Goal: Book appointment/travel/reservation

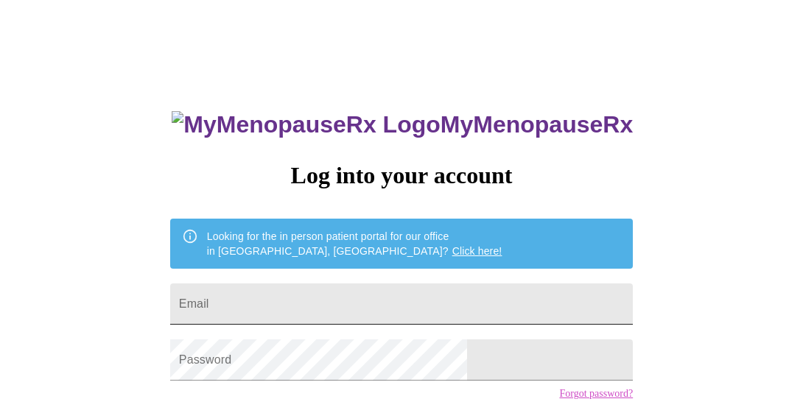
click at [324, 290] on input "Email" at bounding box center [401, 304] width 463 height 41
type input "[EMAIL_ADDRESS][DOMAIN_NAME]"
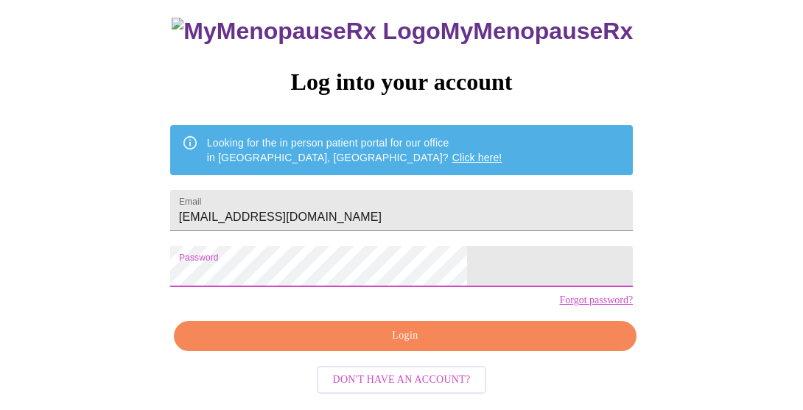
scroll to position [87, 0]
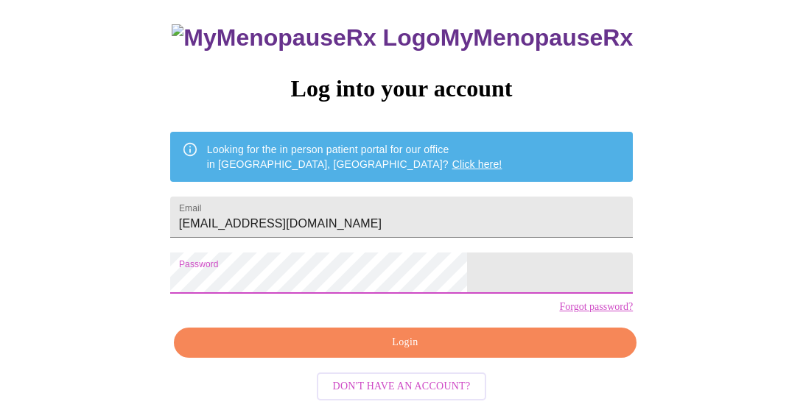
click at [470, 357] on button "Login" at bounding box center [405, 343] width 463 height 30
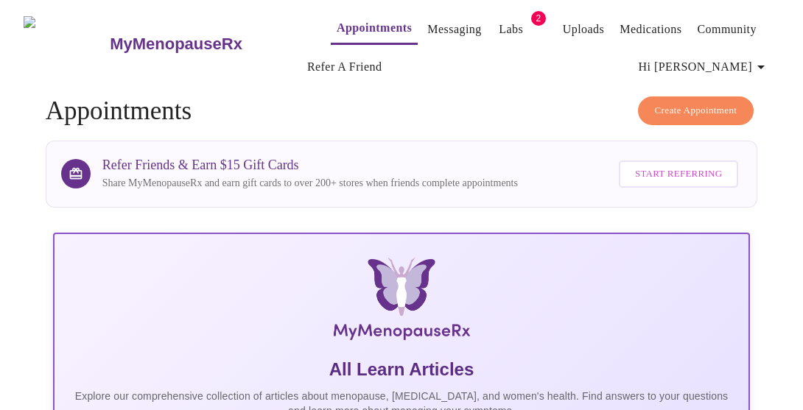
click at [726, 102] on span "Create Appointment" at bounding box center [696, 110] width 83 height 17
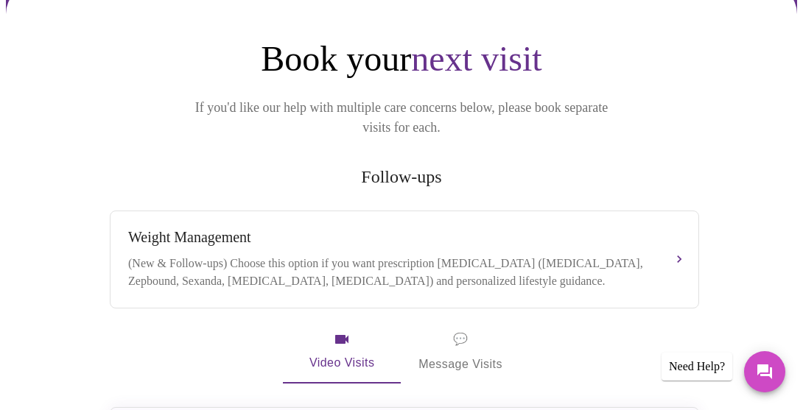
scroll to position [108, 0]
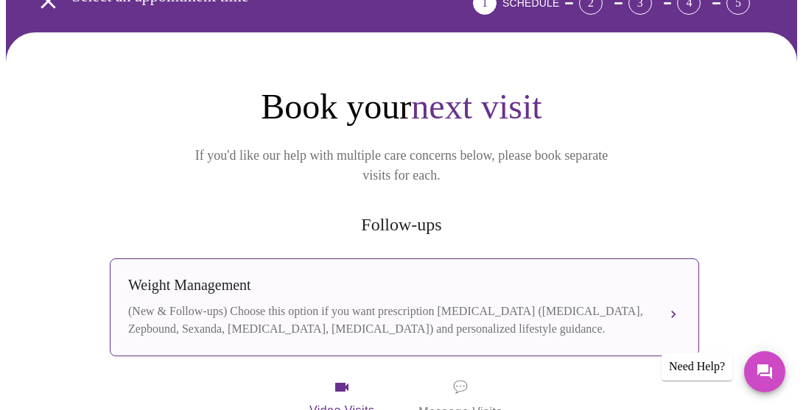
click at [516, 277] on div "Weight Management" at bounding box center [389, 285] width 523 height 17
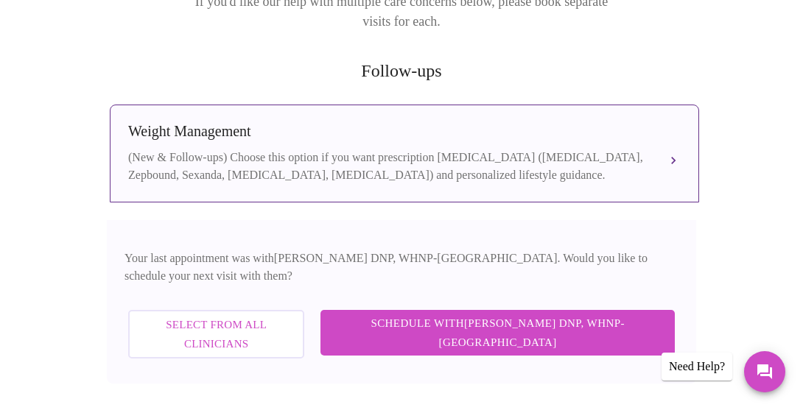
scroll to position [264, 0]
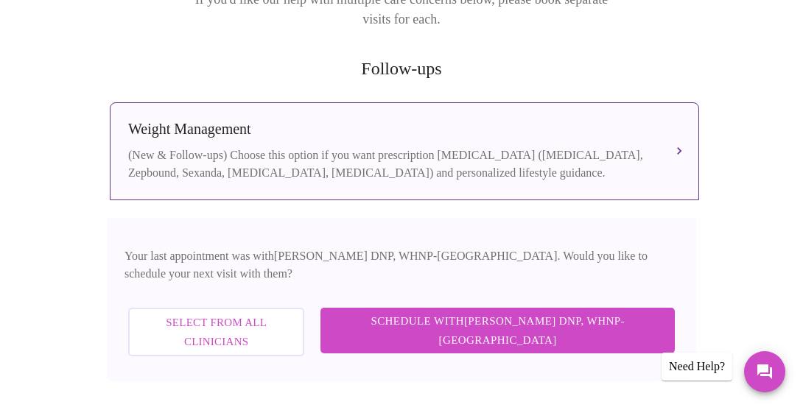
click at [271, 313] on span "Select from All Clinicians" at bounding box center [216, 332] width 144 height 39
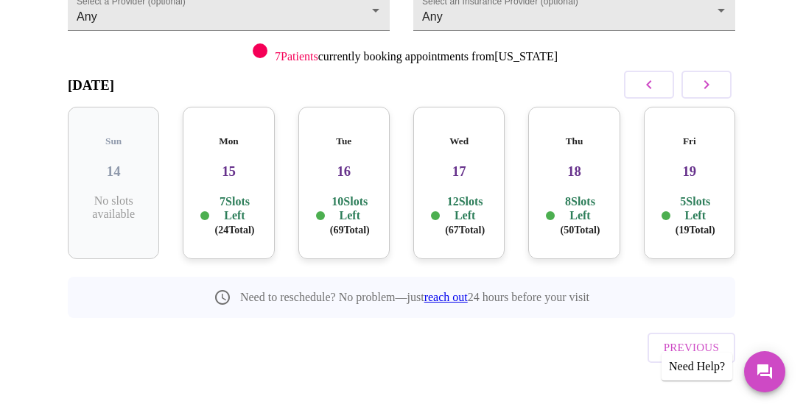
click at [228, 194] on p "7 Slots Left ( 24 Total)" at bounding box center [234, 215] width 44 height 43
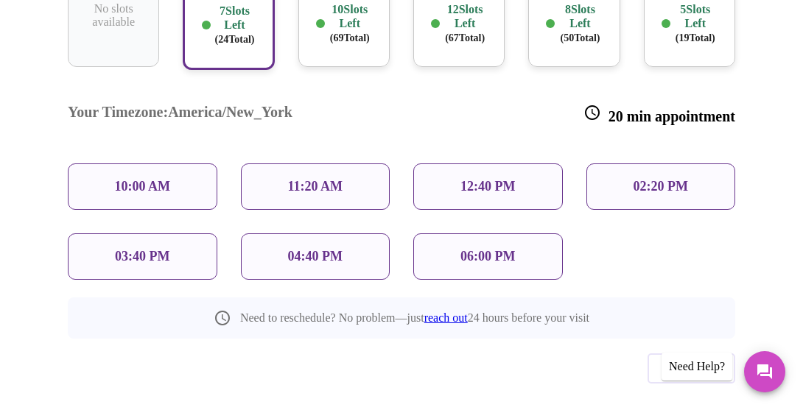
scroll to position [378, 0]
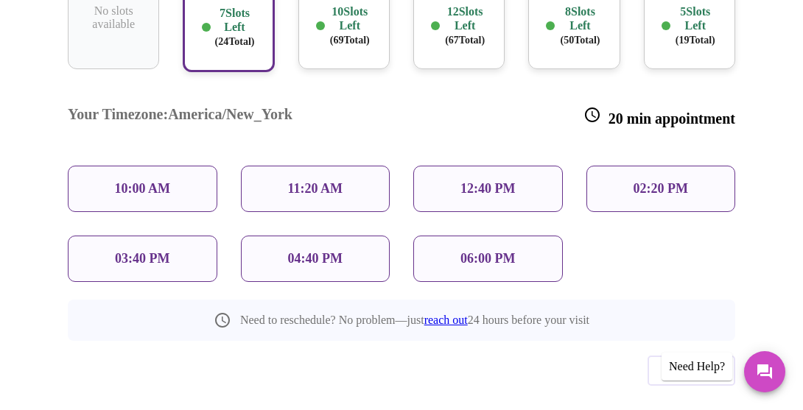
click at [130, 181] on p "10:00 AM" at bounding box center [143, 188] width 56 height 15
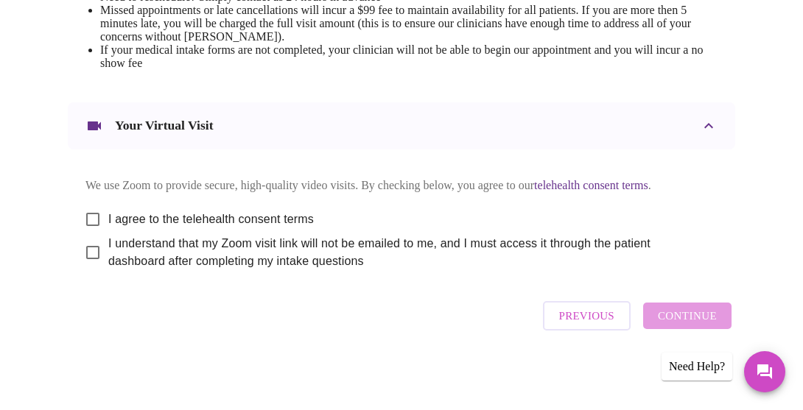
scroll to position [733, 0]
click at [85, 235] on input "I agree to the telehealth consent terms" at bounding box center [92, 219] width 31 height 31
checkbox input "true"
click at [84, 268] on input "I understand that my Zoom visit link will not be emailed to me, and I must acce…" at bounding box center [92, 252] width 31 height 31
checkbox input "true"
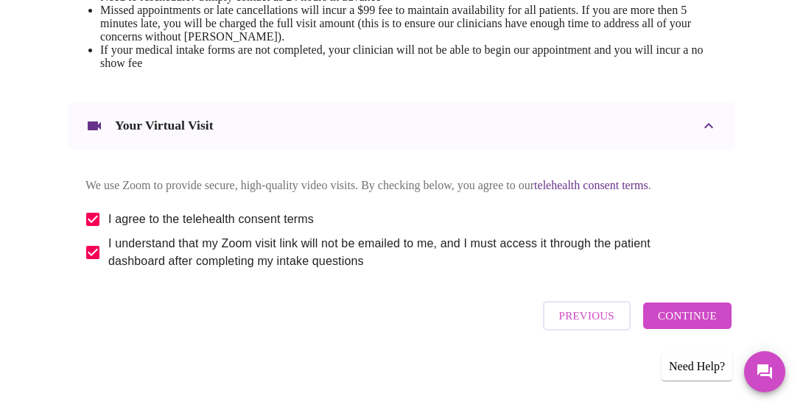
click at [672, 326] on span "Continue" at bounding box center [687, 315] width 59 height 19
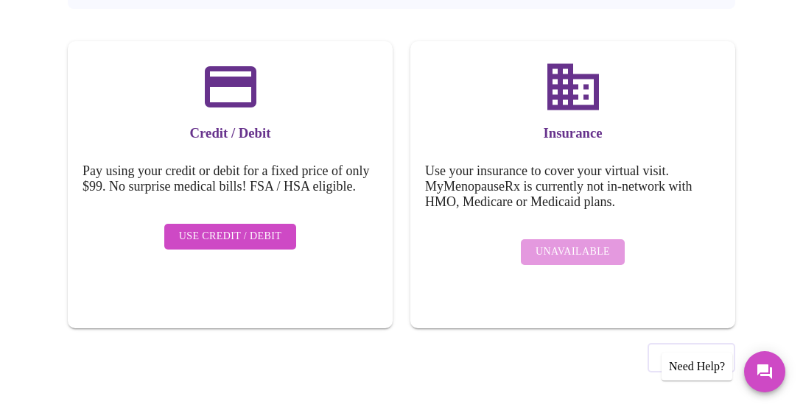
click at [203, 241] on span "Use Credit / Debit" at bounding box center [230, 237] width 103 height 18
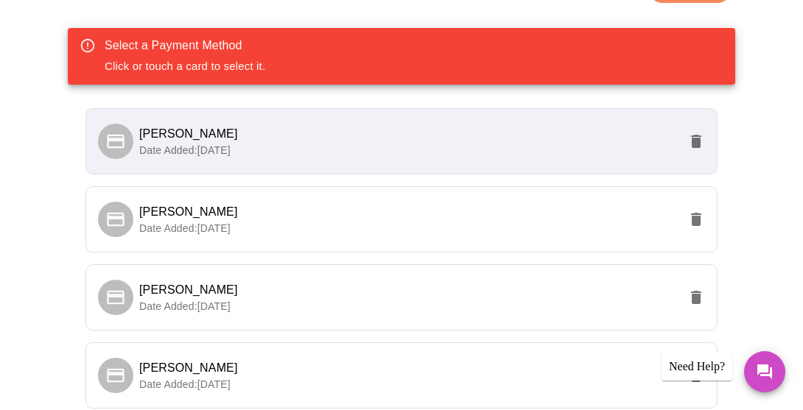
scroll to position [273, 0]
click at [268, 147] on p "Date Added: [DATE]" at bounding box center [408, 150] width 539 height 15
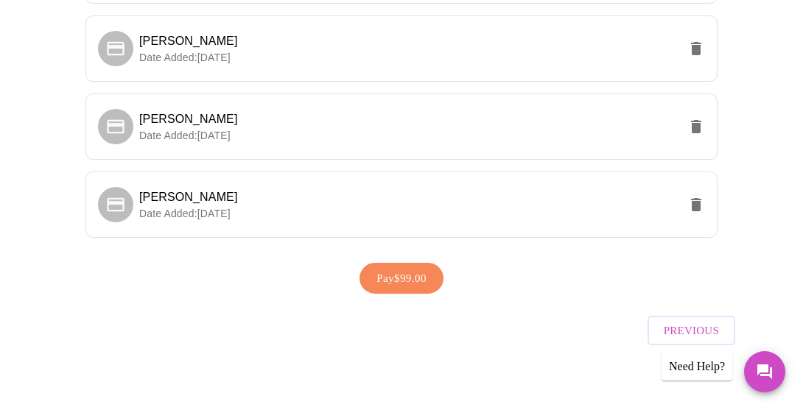
scroll to position [523, 0]
click at [377, 268] on span "Pay $99.00" at bounding box center [401, 277] width 50 height 19
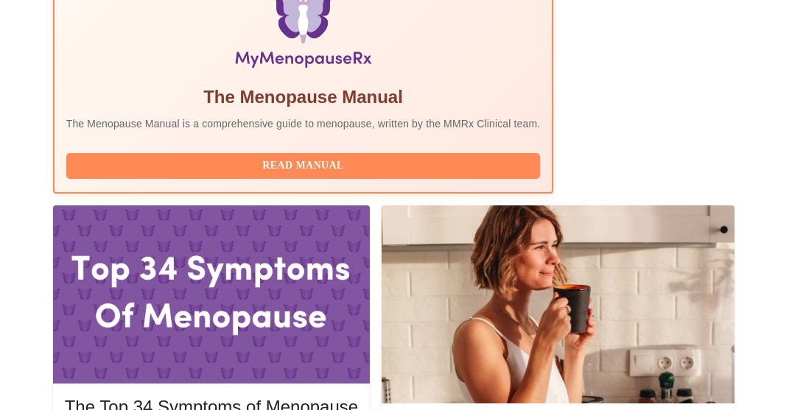
scroll to position [535, 0]
